Goal: Information Seeking & Learning: Learn about a topic

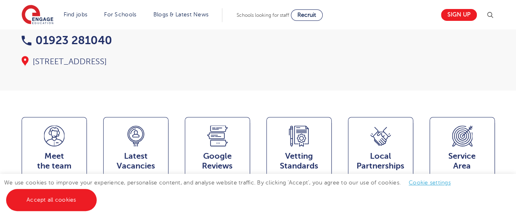
scroll to position [249, 0]
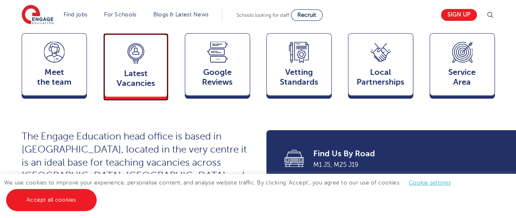
click at [149, 69] on span "Latest Vacancies" at bounding box center [136, 79] width 54 height 20
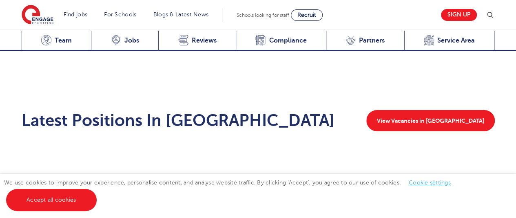
scroll to position [1110, 0]
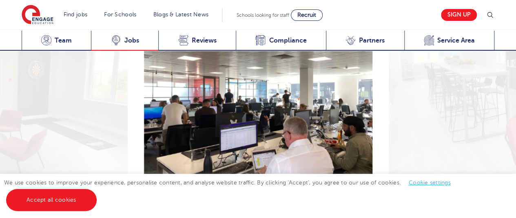
click at [128, 40] on span "Jobs" at bounding box center [132, 40] width 15 height 8
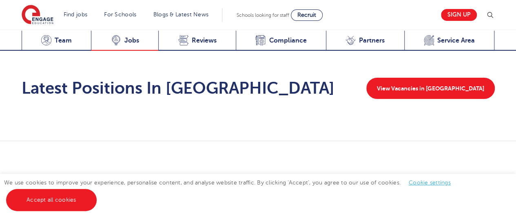
scroll to position [1334, 0]
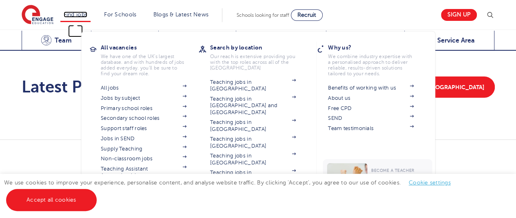
click at [75, 13] on link "Find jobs" at bounding box center [76, 14] width 24 height 6
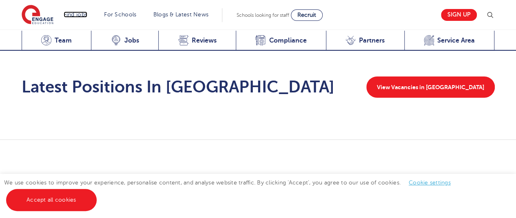
scroll to position [1143, 0]
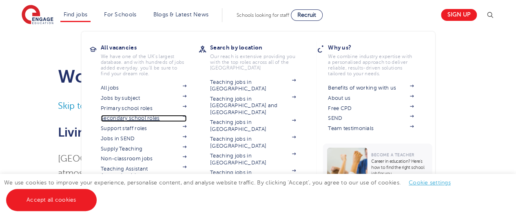
click at [187, 116] on img at bounding box center [184, 116] width 4 height 2
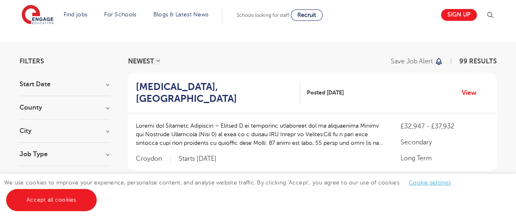
scroll to position [49, 0]
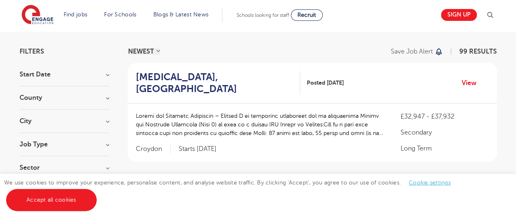
click at [107, 116] on section "Start Date November 54 October 40 [DATE] [DATE] Show more County [GEOGRAPHIC_DA…" at bounding box center [65, 125] width 90 height 108
click at [107, 118] on h3 "City" at bounding box center [65, 121] width 90 height 7
click at [26, 136] on div "Leeds 22" at bounding box center [65, 144] width 90 height 24
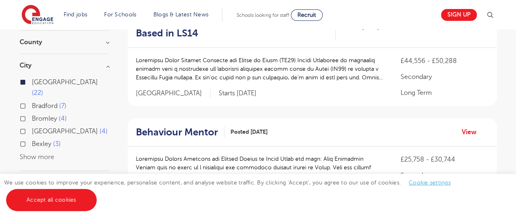
scroll to position [114, 0]
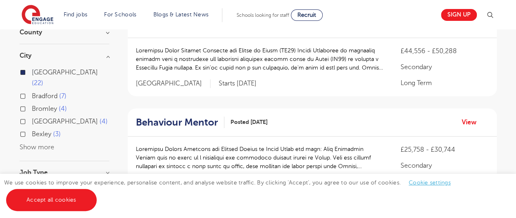
click at [32, 103] on label "Bromley 4" at bounding box center [49, 108] width 35 height 11
click at [32, 105] on input "Bromley 4" at bounding box center [34, 107] width 5 height 5
checkbox input "true"
click at [32, 116] on label "Greenwich 4" at bounding box center [70, 121] width 76 height 11
click at [32, 118] on input "Greenwich 4" at bounding box center [34, 120] width 5 height 5
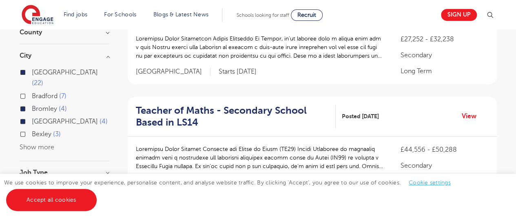
click at [32, 129] on label "Bexley 3" at bounding box center [46, 134] width 29 height 11
click at [32, 130] on input "Bexley 3" at bounding box center [34, 132] width 5 height 5
checkbox input "true"
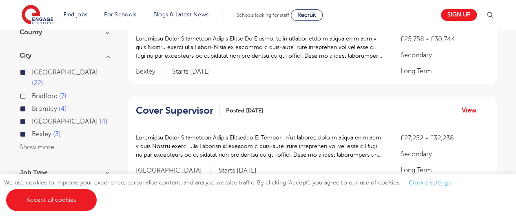
click at [29, 143] on button "Show more" at bounding box center [37, 146] width 35 height 7
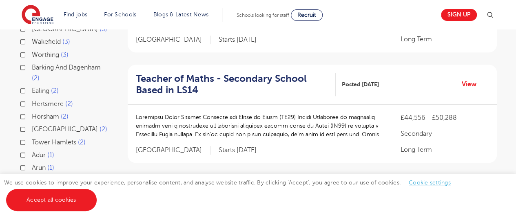
scroll to position [261, 0]
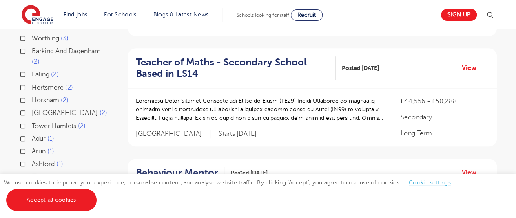
click at [32, 69] on label "Ealing 2" at bounding box center [45, 74] width 27 height 11
click at [32, 71] on input "Ealing 2" at bounding box center [34, 73] width 5 height 5
checkbox input "true"
click at [32, 82] on label "Hertsmere 2" at bounding box center [52, 87] width 41 height 11
click at [32, 84] on input "Hertsmere 2" at bounding box center [34, 86] width 5 height 5
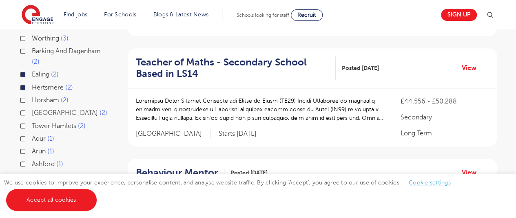
click at [32, 107] on label "Southwark 2" at bounding box center [70, 112] width 76 height 11
click at [32, 109] on input "Southwark 2" at bounding box center [34, 111] width 5 height 5
click at [32, 120] on label "Tower Hamlets 2" at bounding box center [59, 125] width 54 height 11
click at [32, 122] on input "Tower Hamlets 2" at bounding box center [34, 124] width 5 height 5
checkbox input "true"
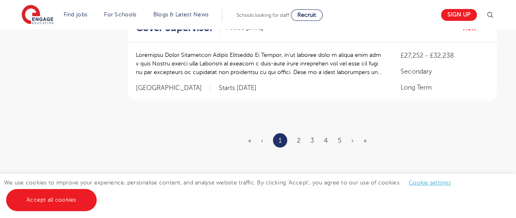
scroll to position [1034, 0]
click at [351, 136] on link "›" at bounding box center [352, 139] width 2 height 7
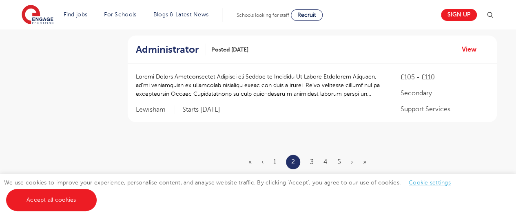
scroll to position [1039, 0]
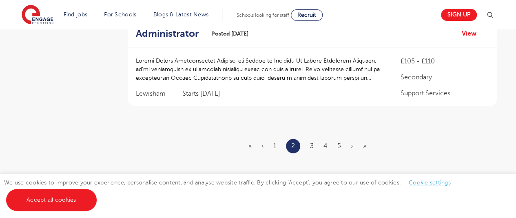
click at [353, 139] on ul "« ‹ 1 2 3 4 5 › »" at bounding box center [313, 146] width 128 height 14
click at [351, 142] on link "›" at bounding box center [352, 145] width 2 height 7
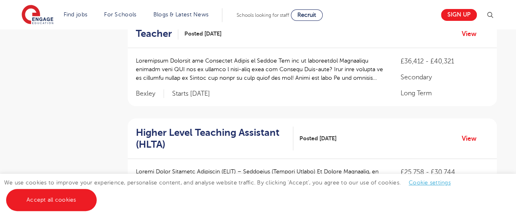
scroll to position [985, 0]
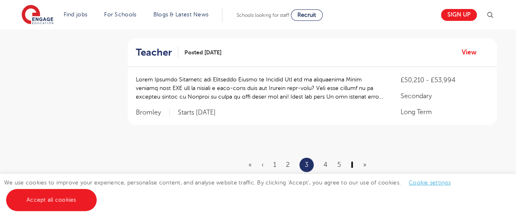
click at [353, 162] on link "›" at bounding box center [352, 164] width 2 height 7
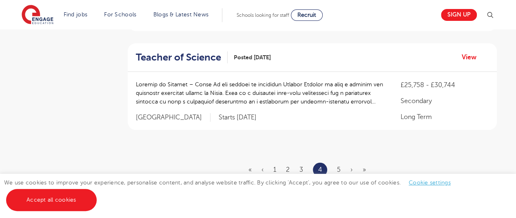
scroll to position [1056, 0]
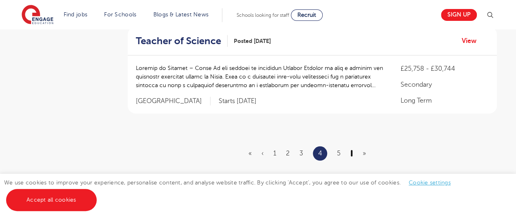
click at [353, 149] on link "›" at bounding box center [352, 152] width 2 height 7
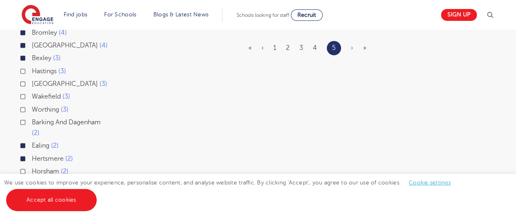
scroll to position [196, 0]
